Goal: Information Seeking & Learning: Understand process/instructions

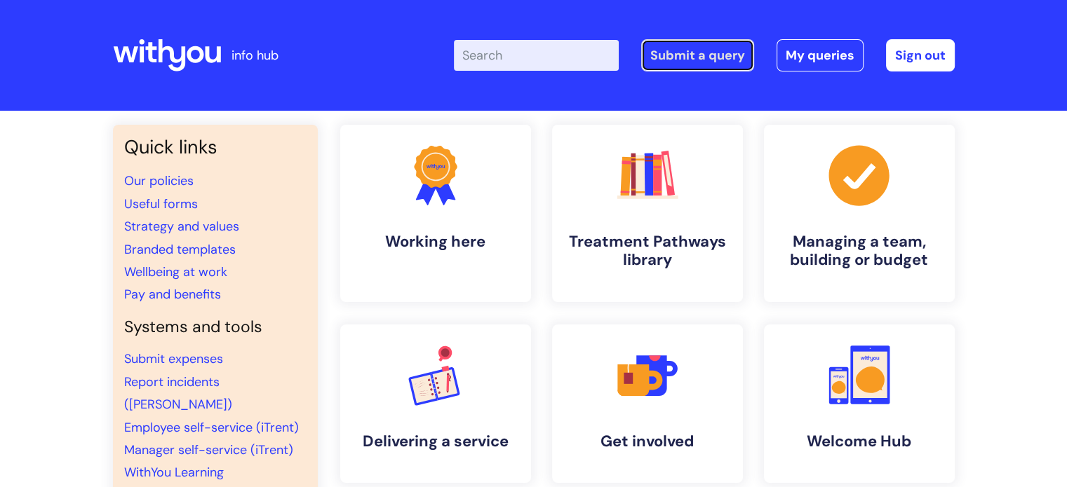
click at [704, 49] on link "Submit a query" at bounding box center [697, 55] width 113 height 32
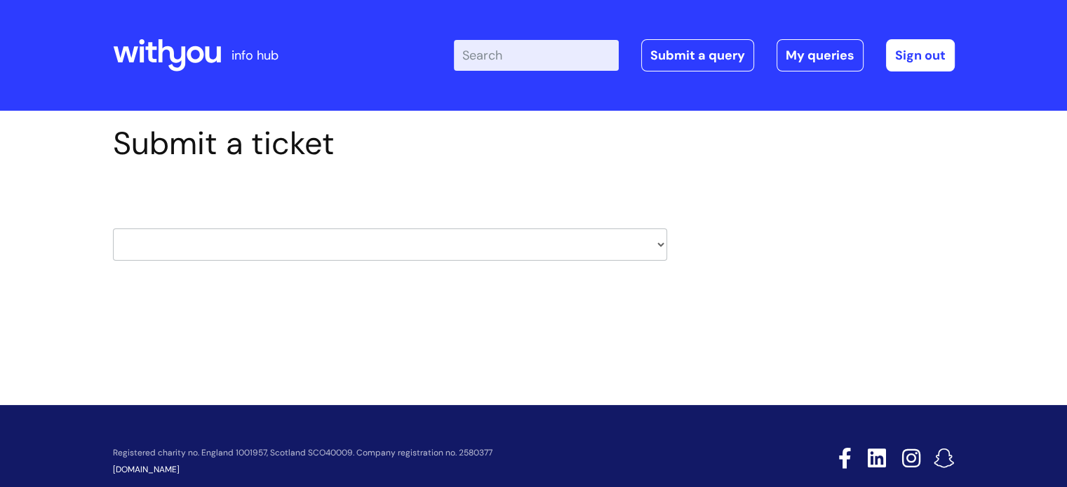
click at [519, 246] on select "HR / People IT and Support Clinical Drug Alerts Finance Accounts Data Support T…" at bounding box center [390, 245] width 554 height 32
click at [841, 250] on div "Submit a ticket HR / People IT and Support Clinical Drug Alerts Finance Account…" at bounding box center [533, 215] width 863 height 180
click at [146, 47] on icon at bounding box center [150, 52] width 11 height 20
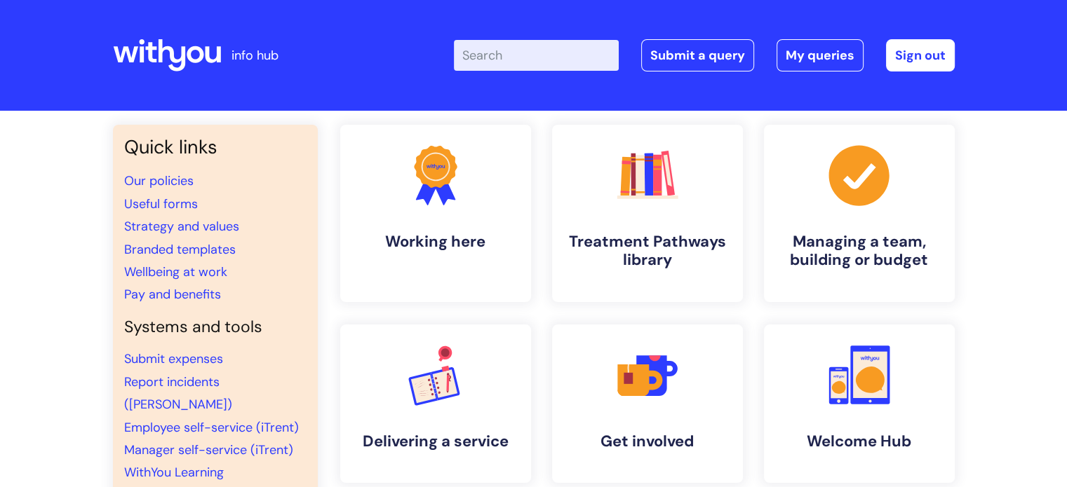
click at [351, 81] on div "Enter your search term here... Search Submit a query My queries Welcome Michell…" at bounding box center [638, 55] width 633 height 83
click at [713, 69] on link "Submit a query" at bounding box center [697, 55] width 113 height 32
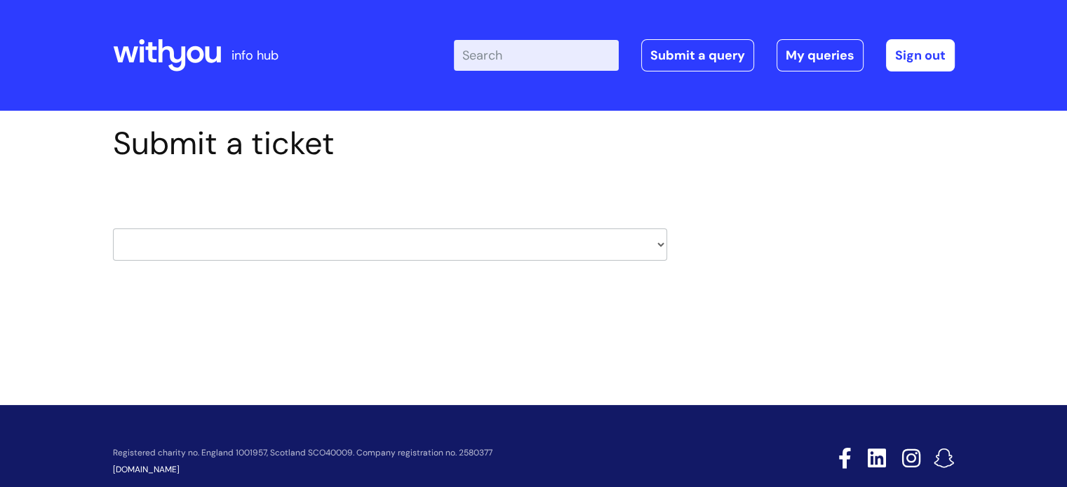
click at [661, 236] on select "HR / People IT and Support Clinical Drug Alerts Finance Accounts Data Support T…" at bounding box center [390, 245] width 554 height 32
click at [309, 314] on div "Submit a ticket HR / People IT and Support Clinical Drug Alerts Finance Account…" at bounding box center [533, 237] width 1067 height 253
click at [476, 232] on select "HR / People IT and Support Clinical Drug Alerts Finance Accounts Data Support T…" at bounding box center [390, 245] width 554 height 32
click at [854, 296] on div "Submit a ticket HR / People IT and Support Clinical Drug Alerts Finance Account…" at bounding box center [533, 215] width 863 height 180
click at [659, 248] on select "HR / People IT and Support Clinical Drug Alerts Finance Accounts Data Support T…" at bounding box center [390, 245] width 554 height 32
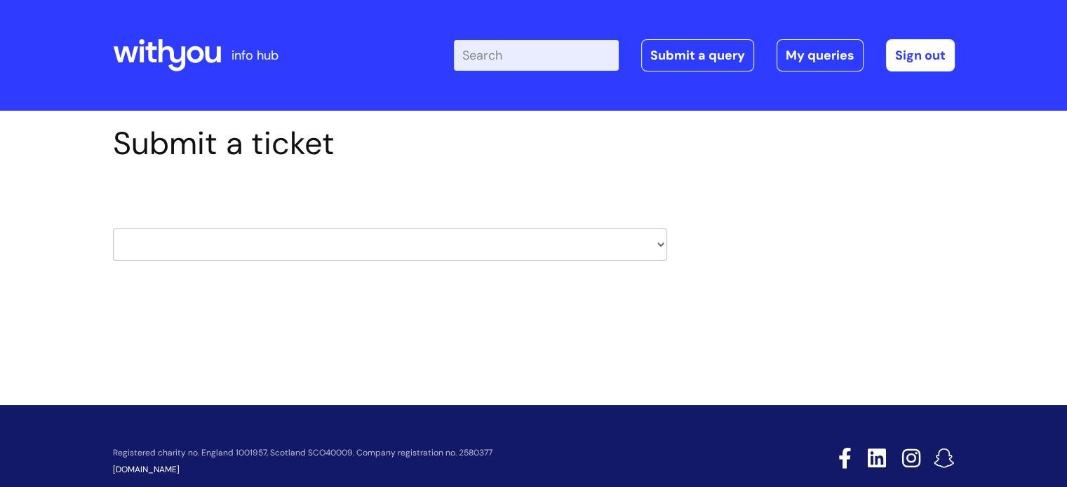
click at [660, 243] on select "HR / People IT and Support Clinical Drug Alerts Finance Accounts Data Support T…" at bounding box center [390, 245] width 554 height 32
click at [659, 239] on select "HR / People IT and Support Clinical Drug Alerts Finance Accounts Data Support T…" at bounding box center [390, 245] width 554 height 32
click at [171, 50] on icon at bounding box center [171, 55] width 27 height 32
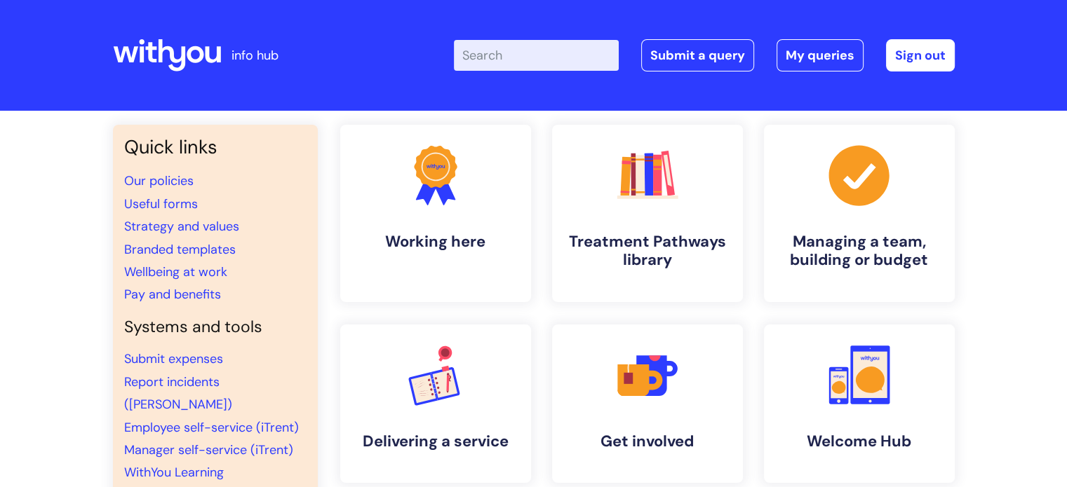
click at [557, 46] on input "Enter your search term here..." at bounding box center [536, 55] width 165 height 31
type input "leaver"
click button "Search" at bounding box center [0, 0] width 0 height 0
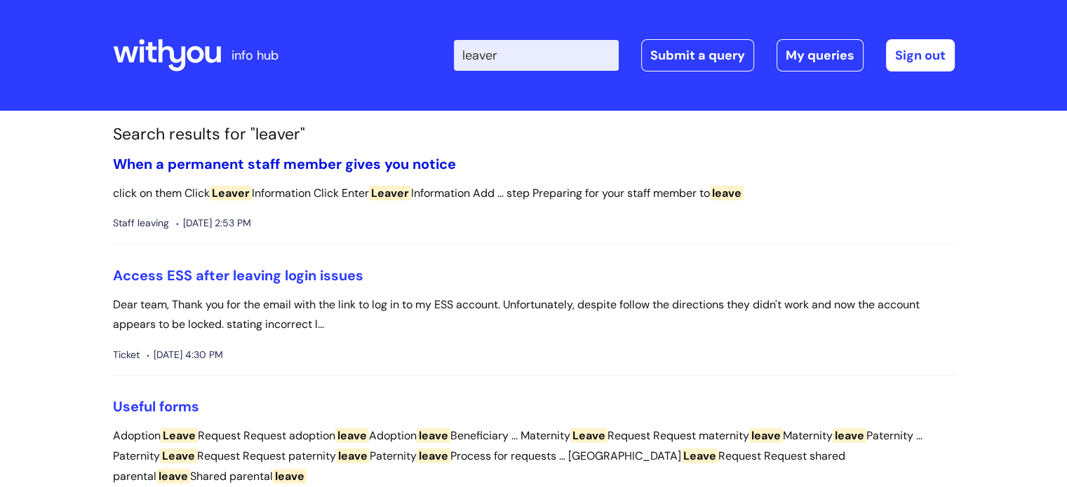
click at [301, 156] on link "When a permanent staff member gives you notice" at bounding box center [284, 164] width 343 height 18
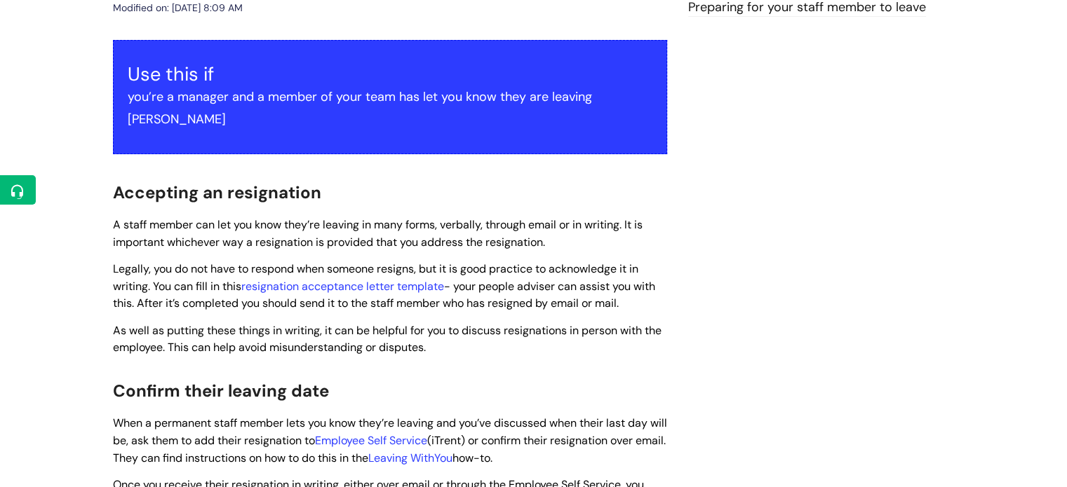
scroll to position [264, 0]
drag, startPoint x: 510, startPoint y: 262, endPoint x: 678, endPoint y: 274, distance: 168.1
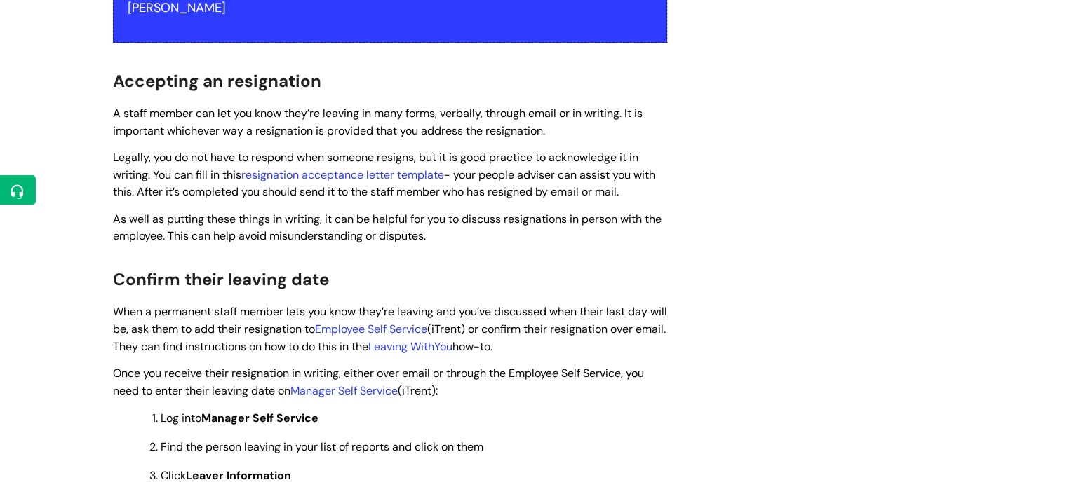
scroll to position [1, 0]
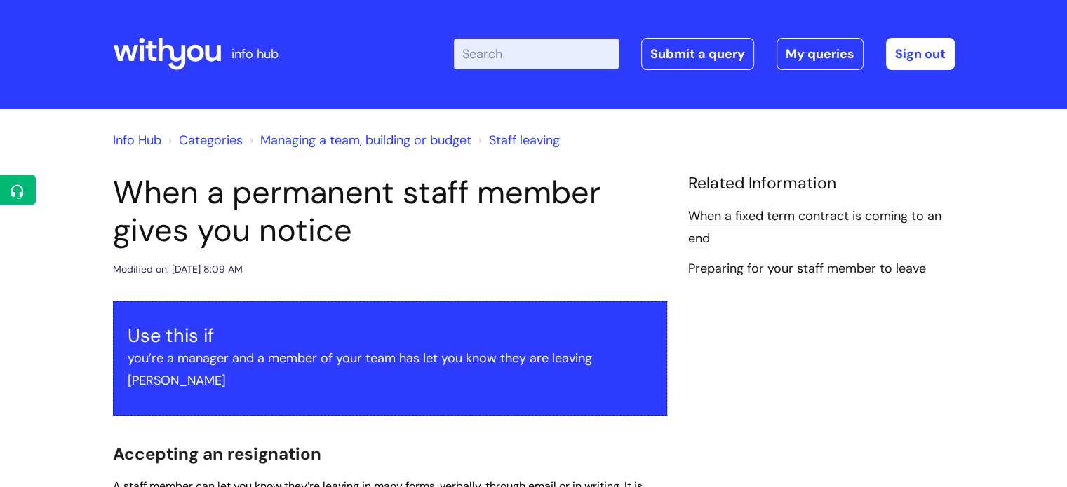
click at [523, 58] on input "Enter your search term here..." at bounding box center [536, 54] width 165 height 31
type input "leaving"
click button "Search" at bounding box center [0, 0] width 0 height 0
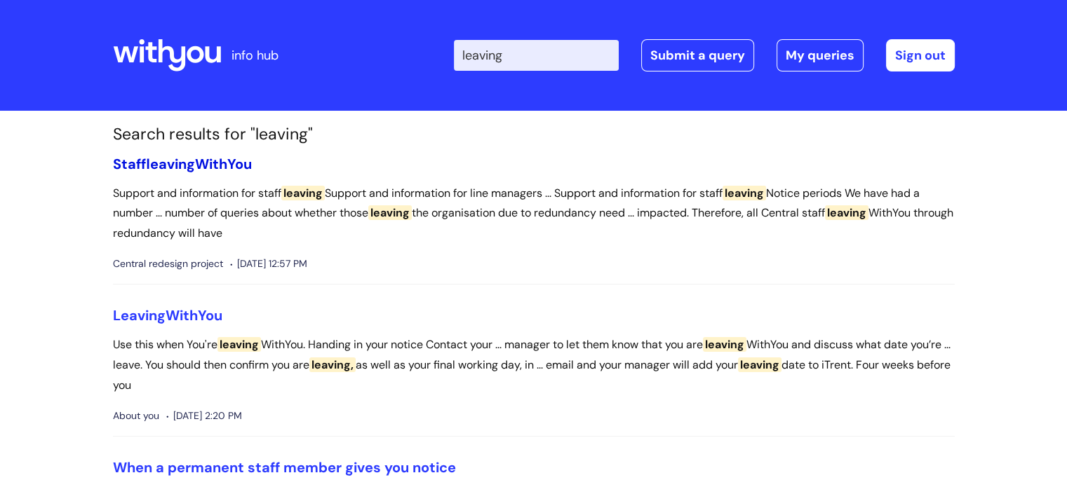
click at [154, 165] on span "leaving" at bounding box center [172, 164] width 45 height 18
drag, startPoint x: 0, startPoint y: 0, endPoint x: 154, endPoint y: 311, distance: 347.6
click at [154, 311] on span "Leaving" at bounding box center [139, 316] width 53 height 18
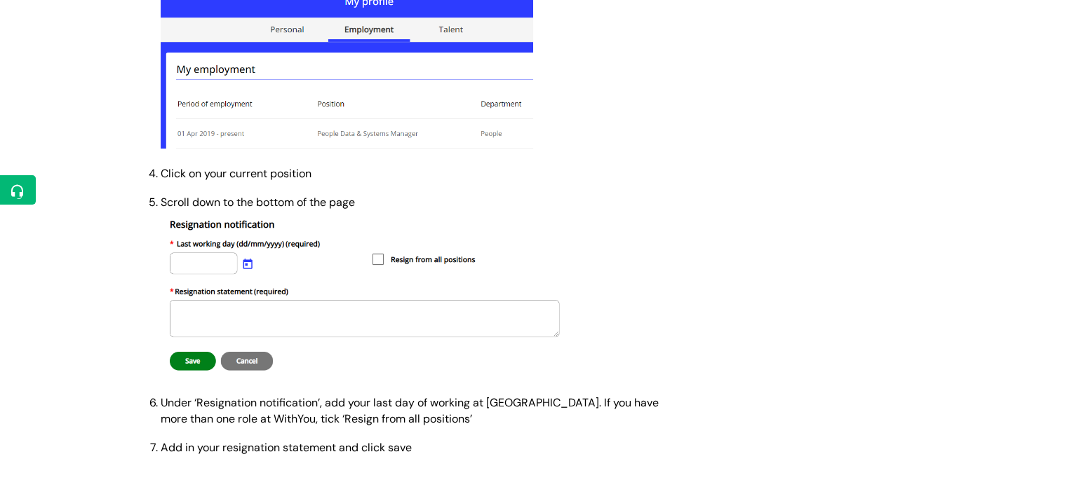
scroll to position [654, 0]
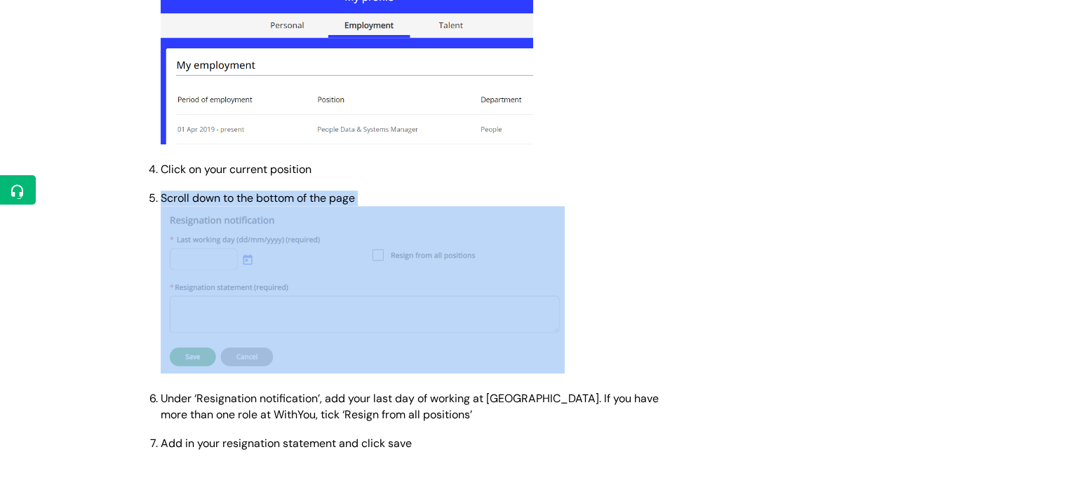
drag, startPoint x: 161, startPoint y: 204, endPoint x: 396, endPoint y: 212, distance: 235.1
click at [396, 212] on p "Scroll down to the bottom of the page" at bounding box center [414, 284] width 506 height 187
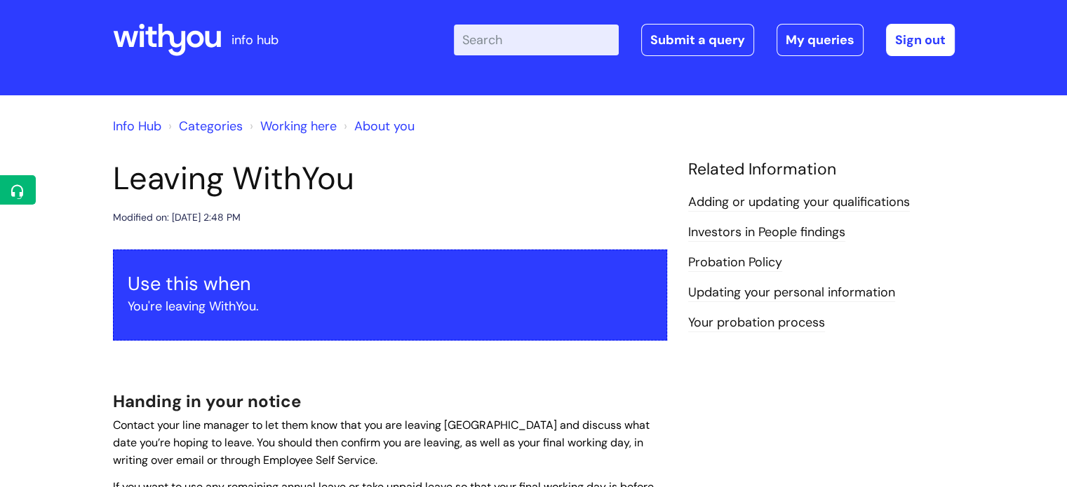
scroll to position [0, 0]
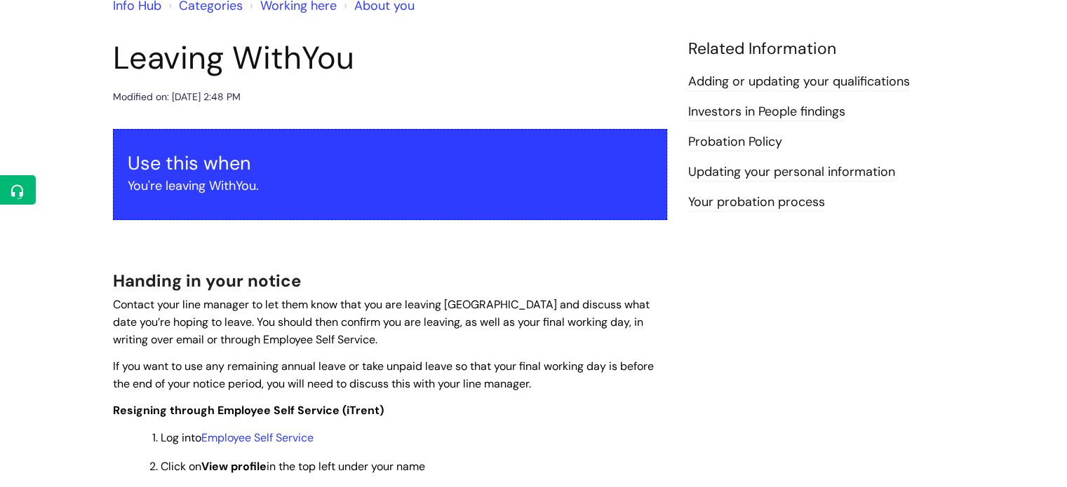
scroll to position [137, 0]
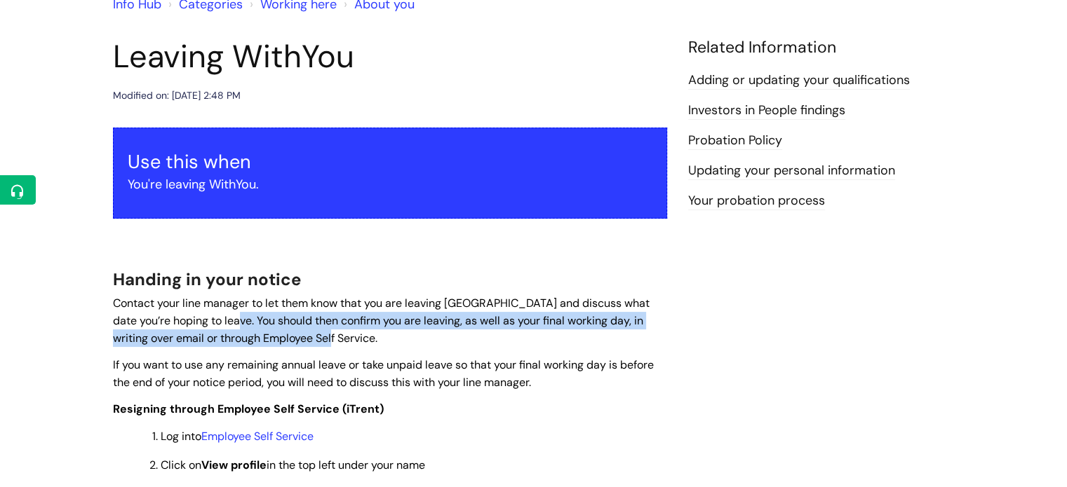
drag, startPoint x: 232, startPoint y: 322, endPoint x: 430, endPoint y: 333, distance: 198.1
click at [430, 333] on p "Contact your line manager to let them know that you are leaving [GEOGRAPHIC_DAT…" at bounding box center [390, 321] width 554 height 52
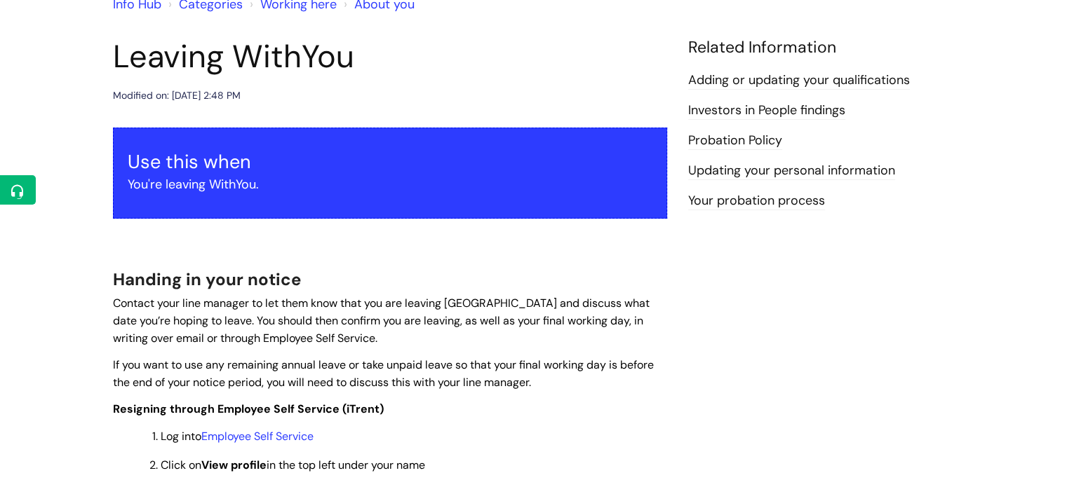
click at [550, 382] on p "If you want to use any remaining annual leave or take unpaid leave so that your…" at bounding box center [390, 373] width 554 height 35
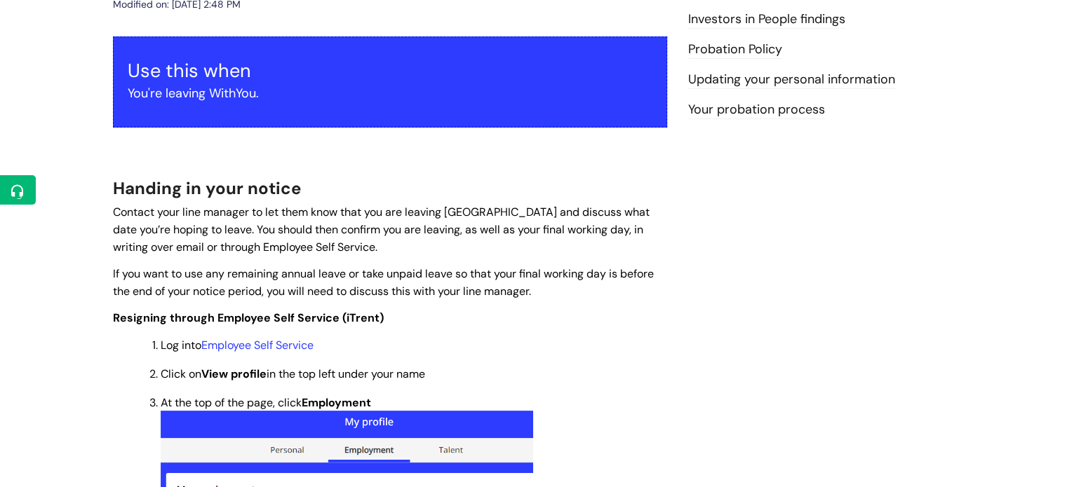
scroll to position [231, 0]
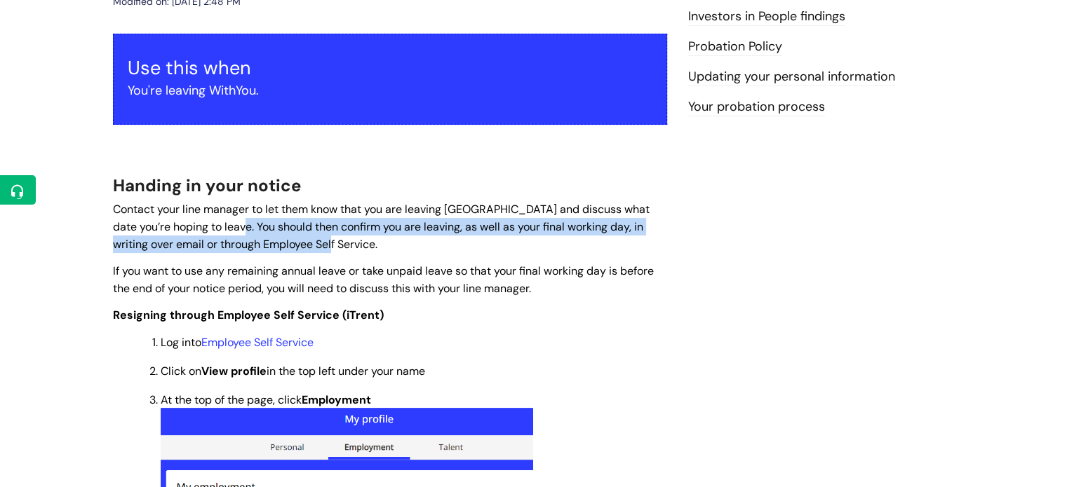
drag, startPoint x: 234, startPoint y: 230, endPoint x: 456, endPoint y: 241, distance: 222.6
click at [456, 241] on p "Contact your line manager to let them know that you are leaving [GEOGRAPHIC_DAT…" at bounding box center [390, 227] width 554 height 52
click at [333, 248] on p "Contact your line manager to let them know that you are leaving [GEOGRAPHIC_DAT…" at bounding box center [390, 227] width 554 height 52
